Goal: Navigation & Orientation: Go to known website

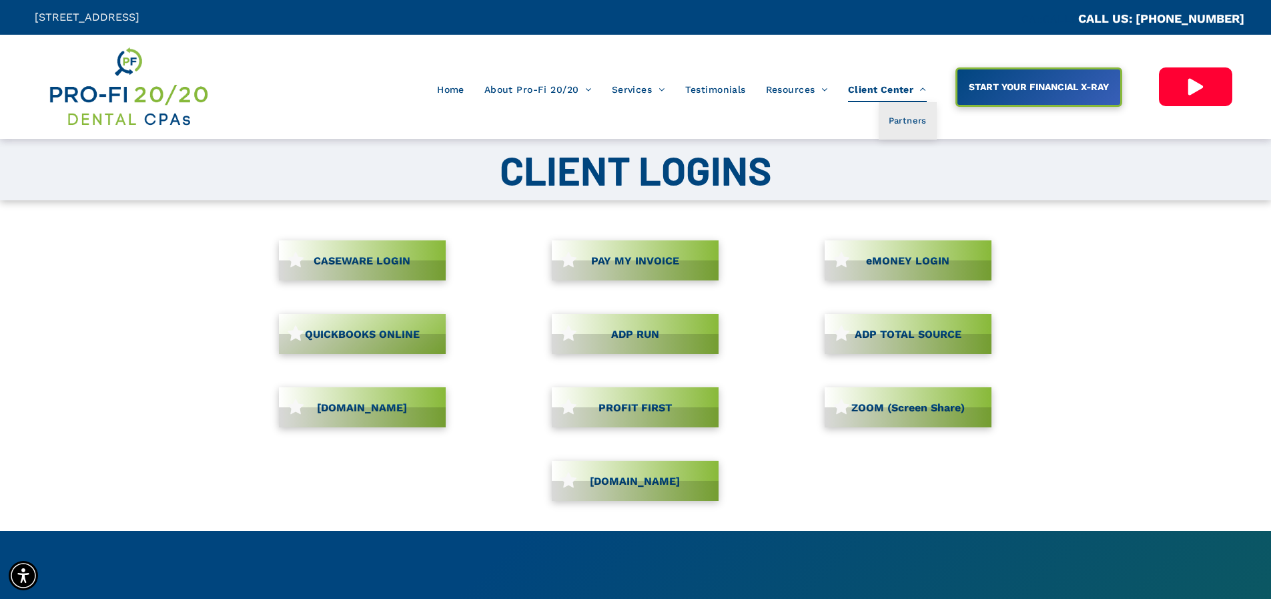
click at [900, 93] on span "Client Center" at bounding box center [887, 89] width 79 height 25
click at [912, 127] on span "Partners" at bounding box center [906, 120] width 41 height 17
click at [403, 271] on link "CASEWARE LOGIN" at bounding box center [362, 260] width 167 height 40
click at [456, 85] on span "Home" at bounding box center [450, 89] width 27 height 25
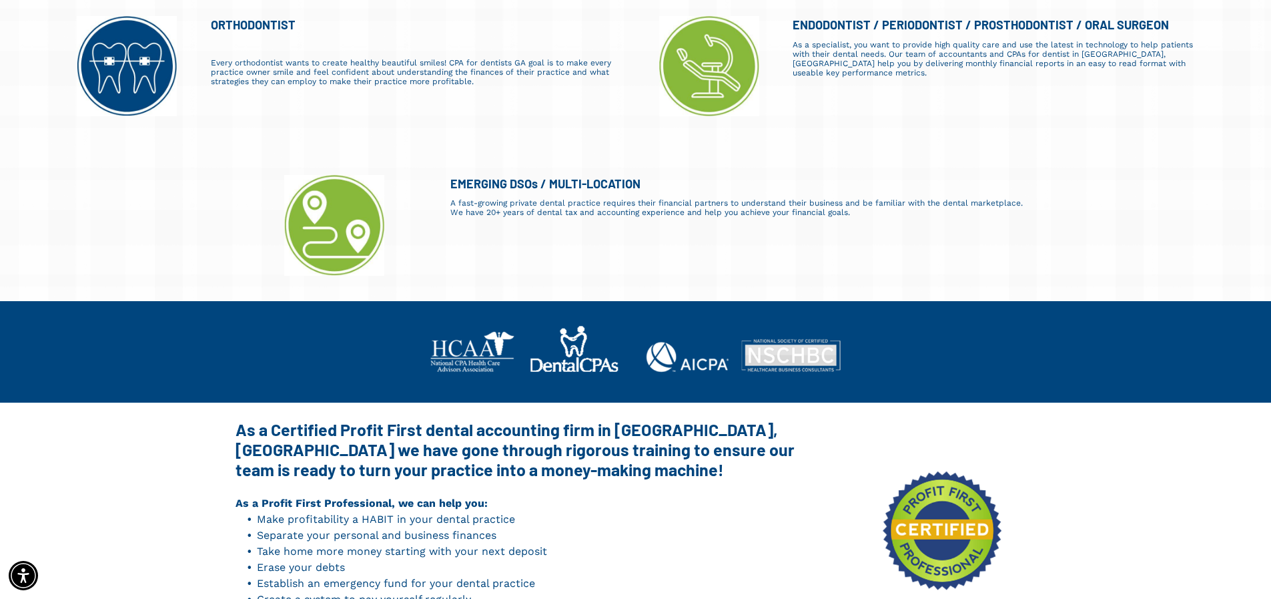
scroll to position [1462, 0]
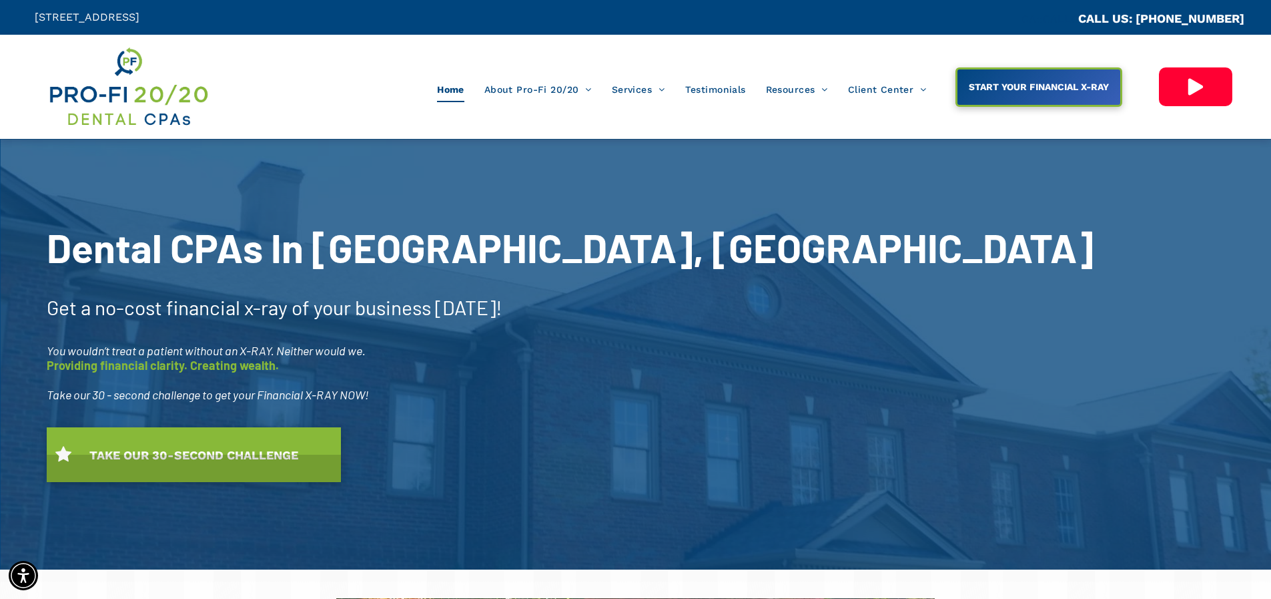
scroll to position [3597, 0]
